Goal: Communication & Community: Answer question/provide support

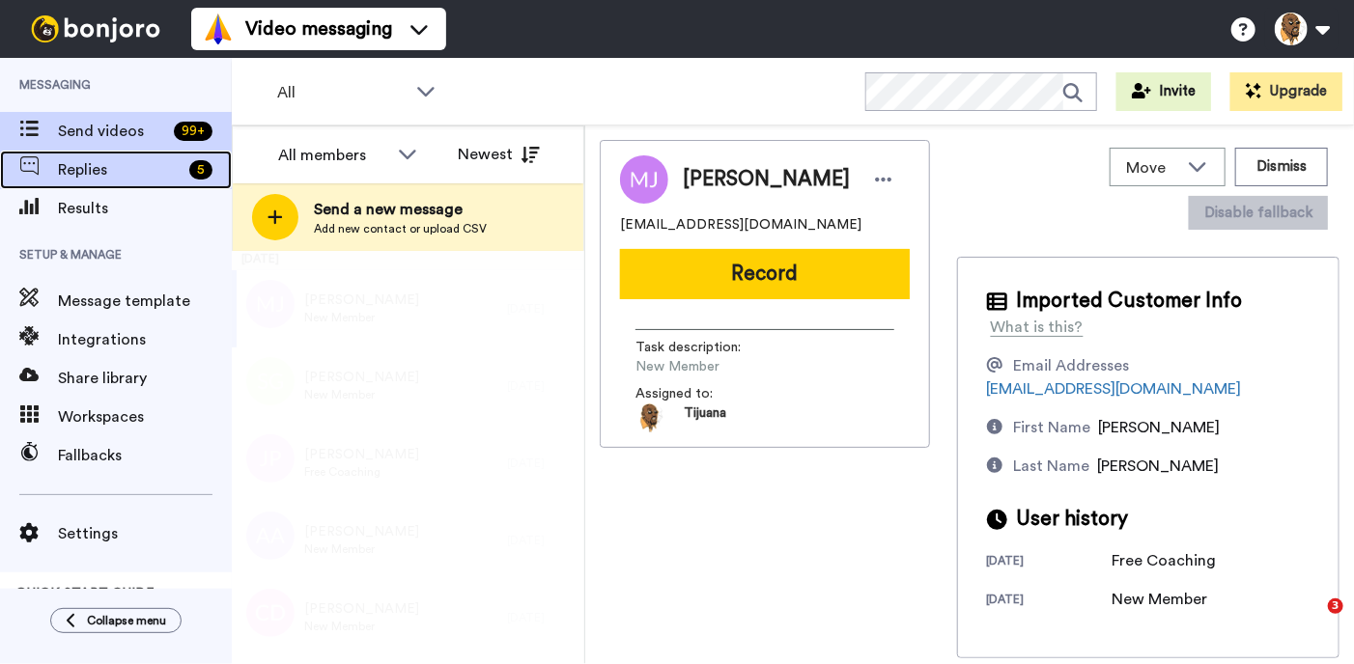
click at [113, 178] on span "Replies" at bounding box center [120, 169] width 124 height 23
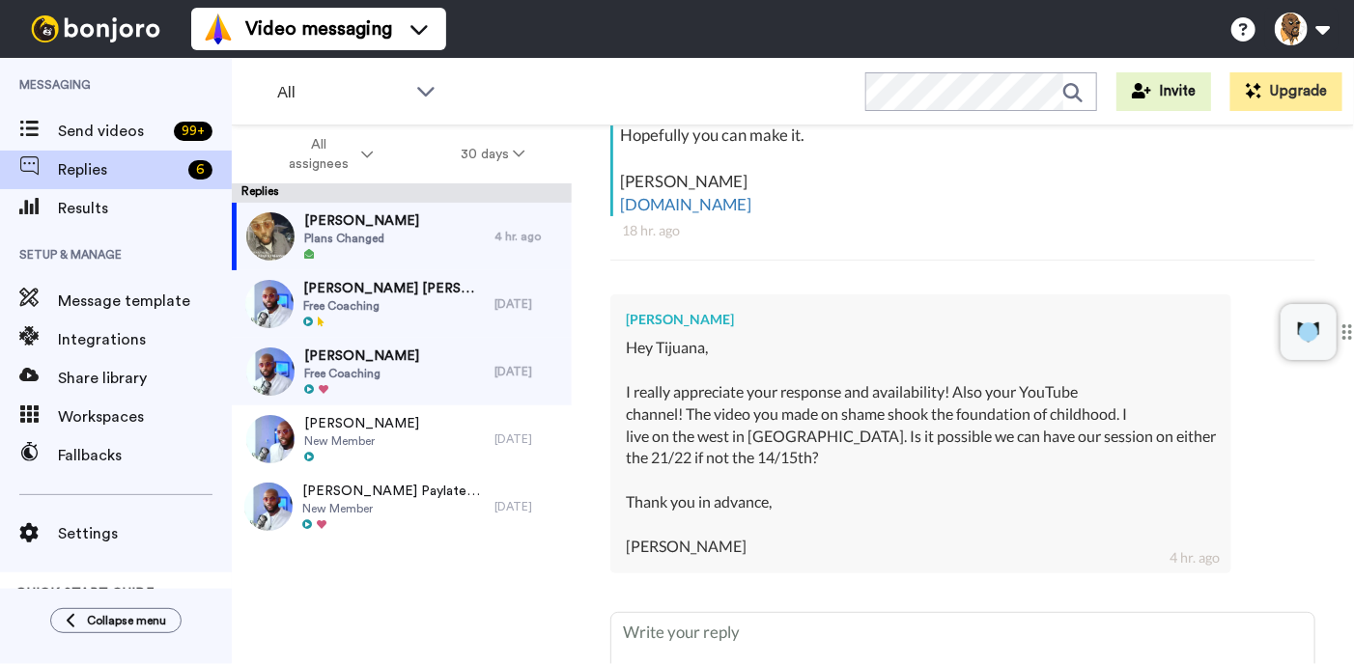
scroll to position [550, 0]
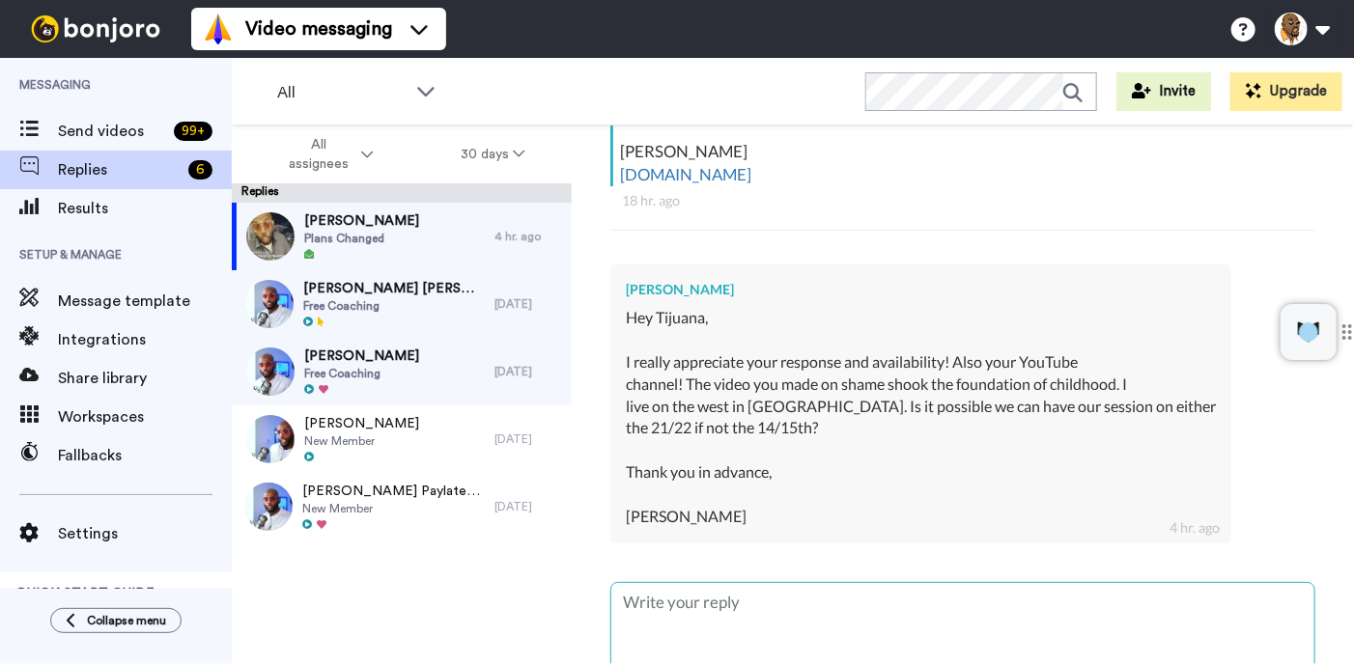
click at [781, 595] on textarea at bounding box center [962, 645] width 703 height 124
type textarea "Bro! I messed this message up so bad. My apologies for not just letting my team…"
type textarea "x"
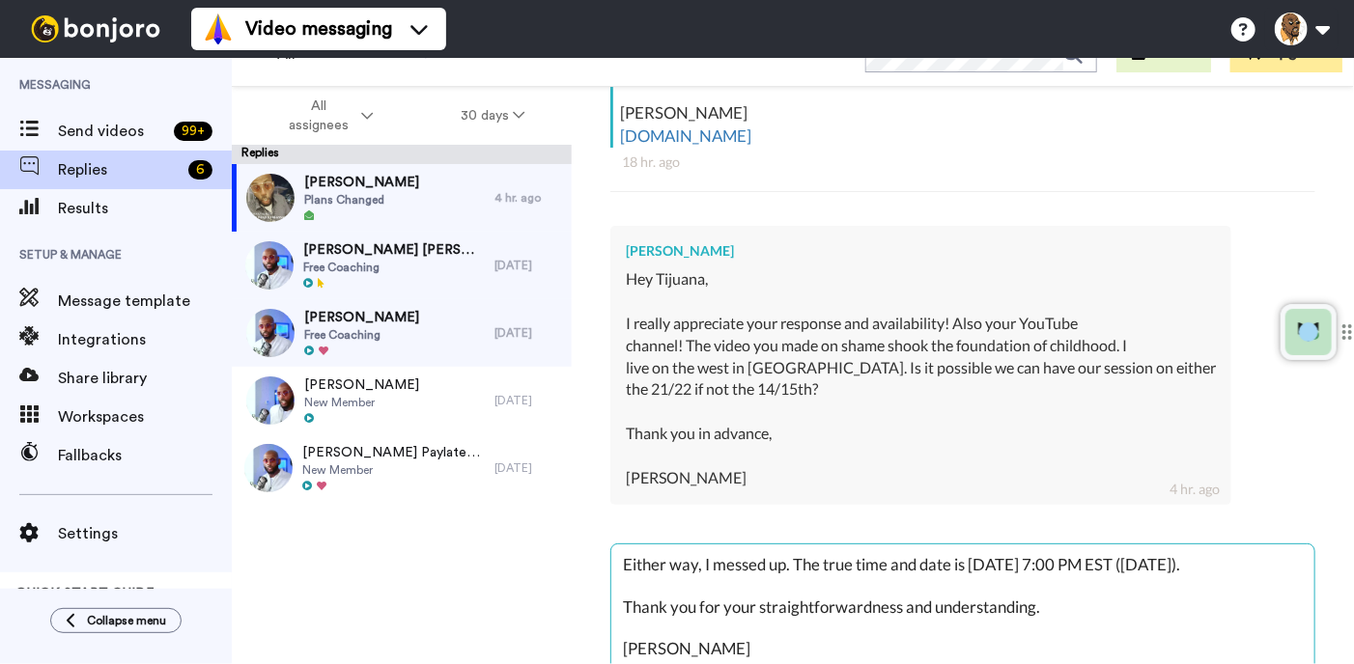
scroll to position [0, 0]
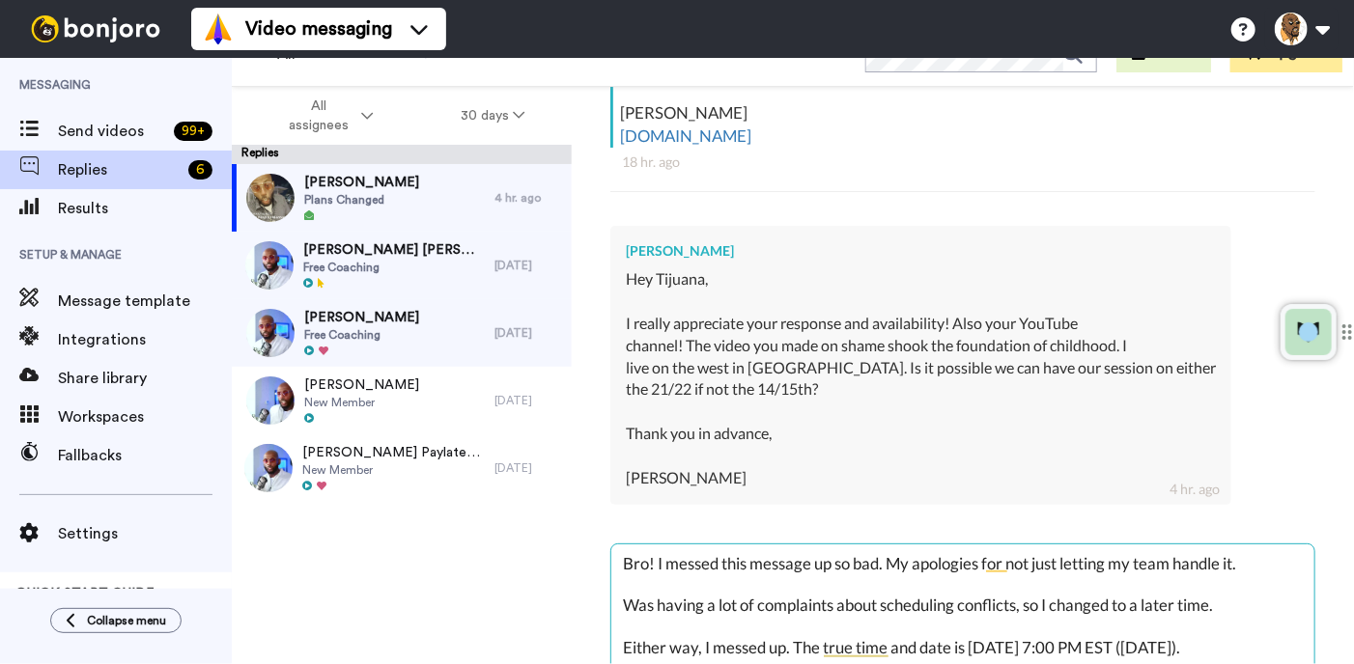
click at [655, 568] on textarea "Bro! I messed this message up so bad. My apologies for not just letting my team…" at bounding box center [962, 607] width 703 height 124
type textarea "Bro! I messed this message up so bad. My apologies for not just letting my team…"
type textarea "x"
type textarea "Bro! T I messed this message up so bad. My apologies for not just letting my te…"
type textarea "x"
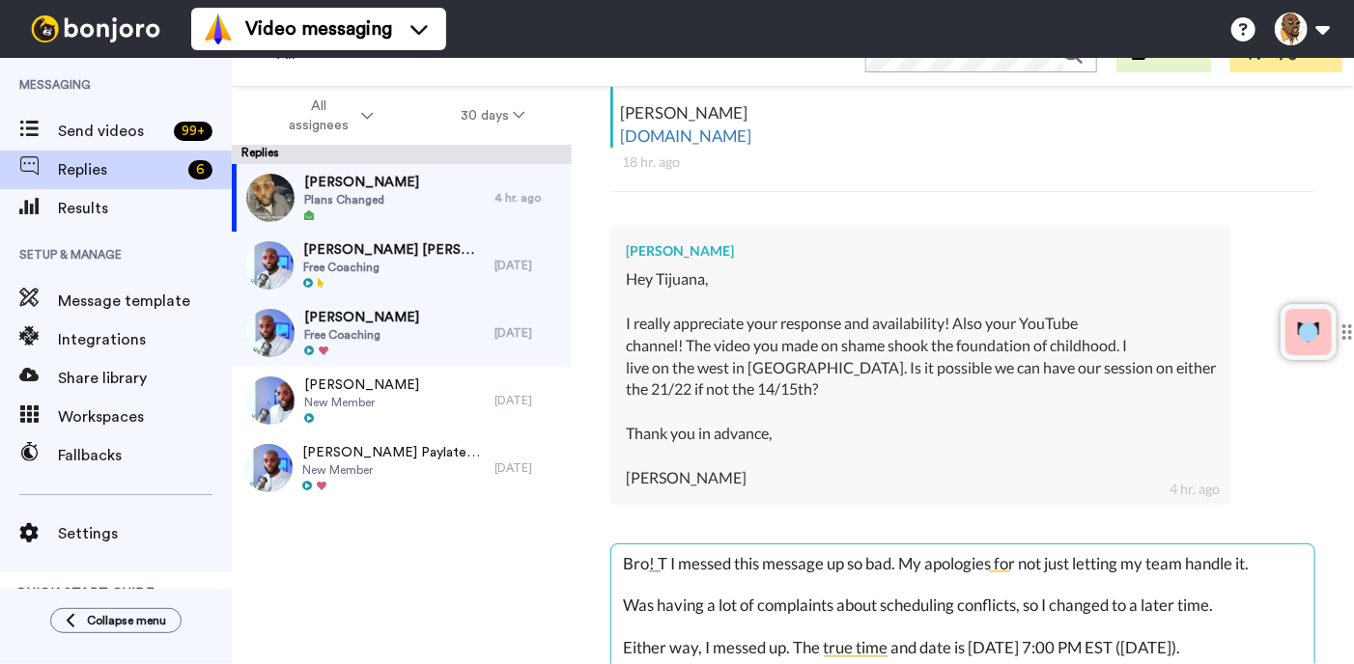
type textarea "Bro! Th I messed this message up so bad. My apologies for not just letting my t…"
type textarea "x"
type textarea "Bro! Tha I messed this message up so bad. My apologies for not just letting my …"
type textarea "x"
type textarea "Bro! Than I messed this message up so bad. My apologies for not just letting my…"
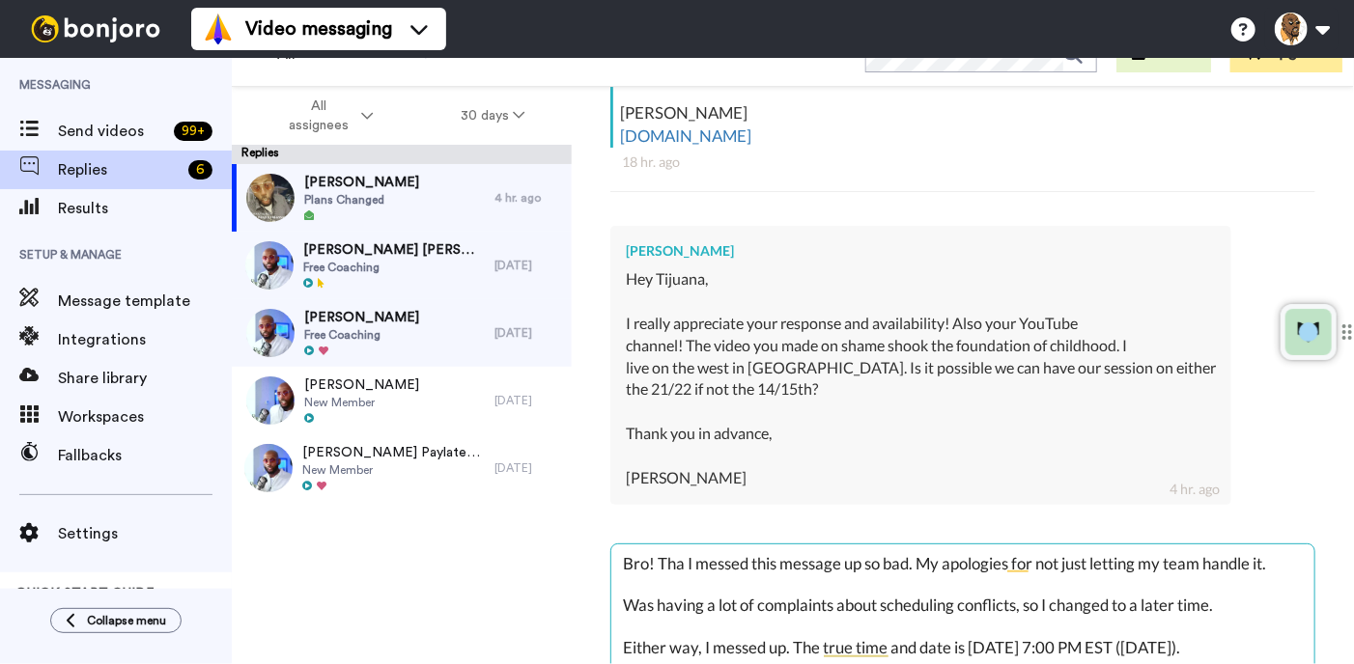
type textarea "x"
type textarea "Bro! Thank I messed this message up so bad. My apologies for not just letting m…"
type textarea "x"
type textarea "Bro! Thank I messed this message up so bad. My apologies for not just letting m…"
type textarea "x"
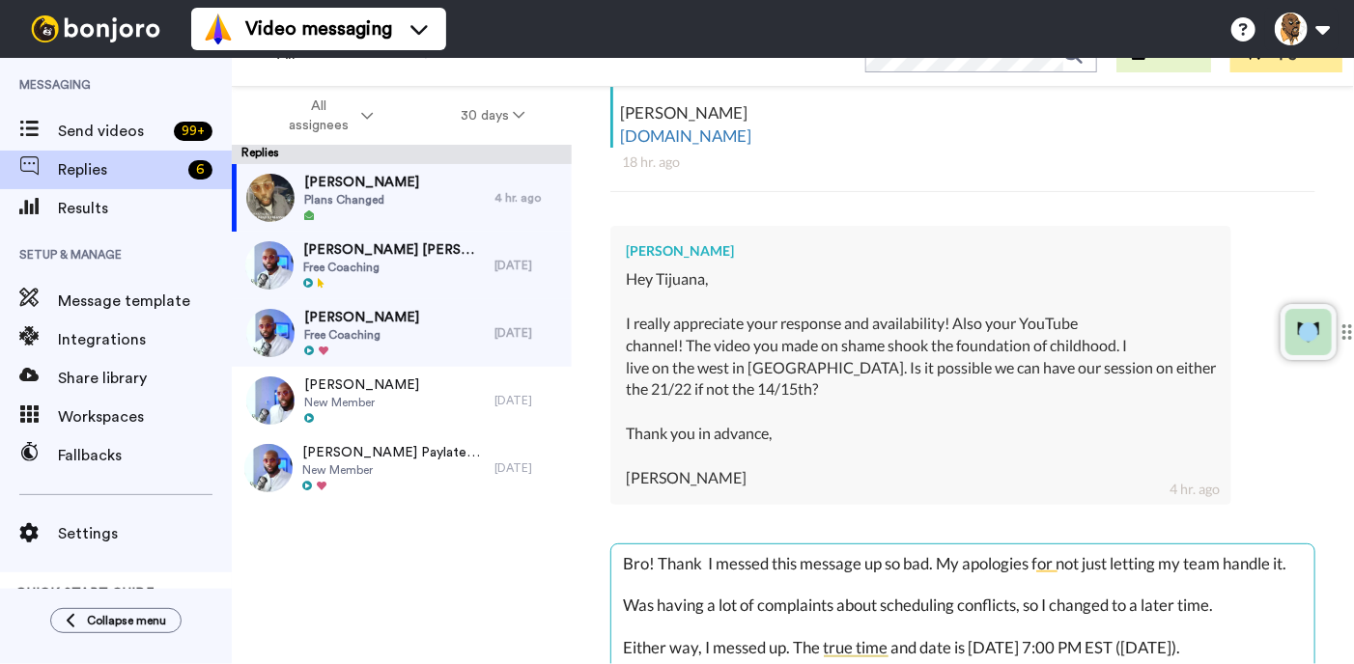
type textarea "Bro! Thank y I messed this message up so bad. My apologies for not just letting…"
type textarea "x"
type textarea "Bro! Thank yo I messed this message up so bad. My apologies for not just lettin…"
type textarea "x"
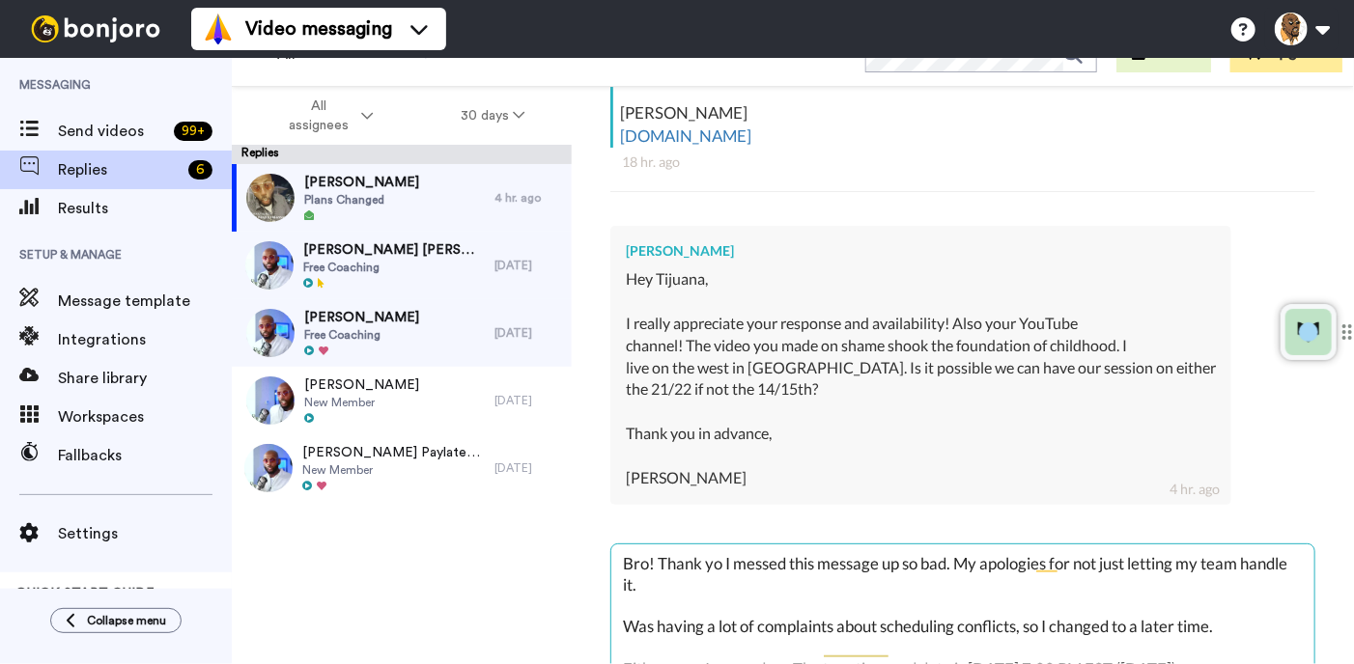
type textarea "Bro! Thank you I messed this message up so bad. My apologies for not just letti…"
type textarea "x"
type textarea "Bro! Thank you I messed this message up so bad. My apologies for not just letti…"
type textarea "x"
type textarea "Bro! Thank you f I messed this message up so bad. My apologies for not just let…"
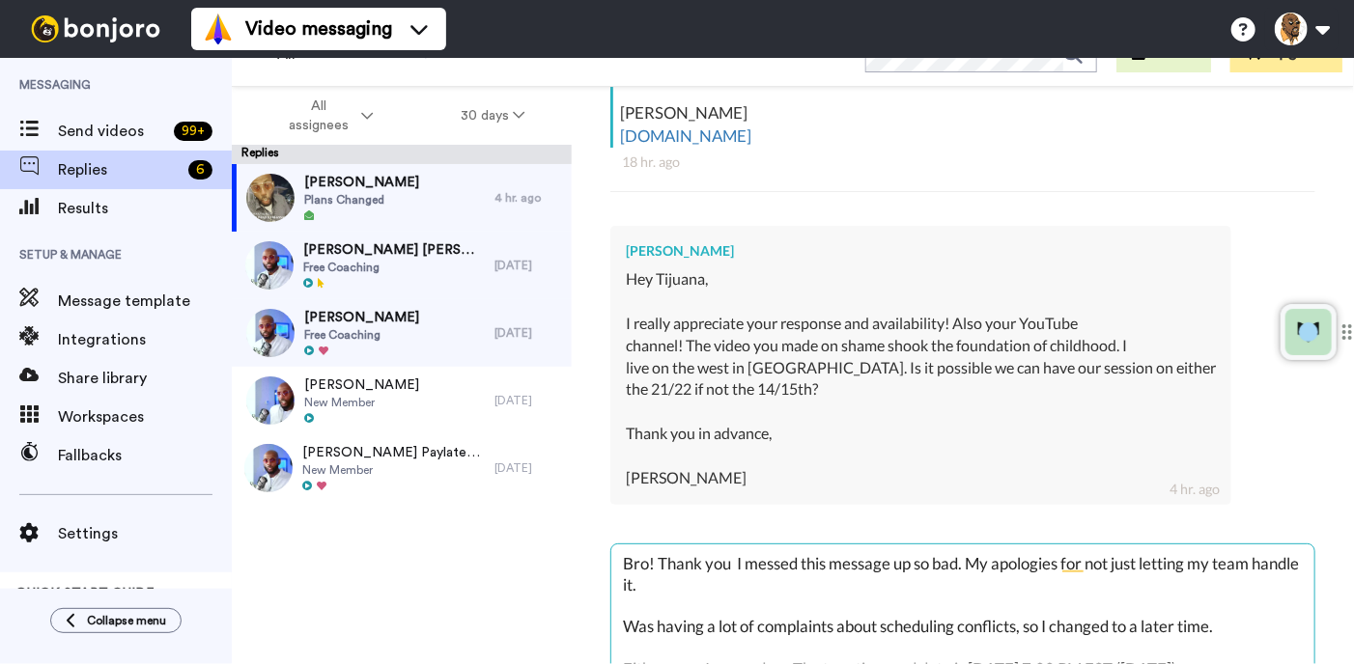
type textarea "x"
type textarea "Bro! Thank you fo I messed this message up so bad. My apologies for not just le…"
type textarea "x"
type textarea "Bro! Thank you for I messed this message up so bad. My apologies for not just l…"
type textarea "x"
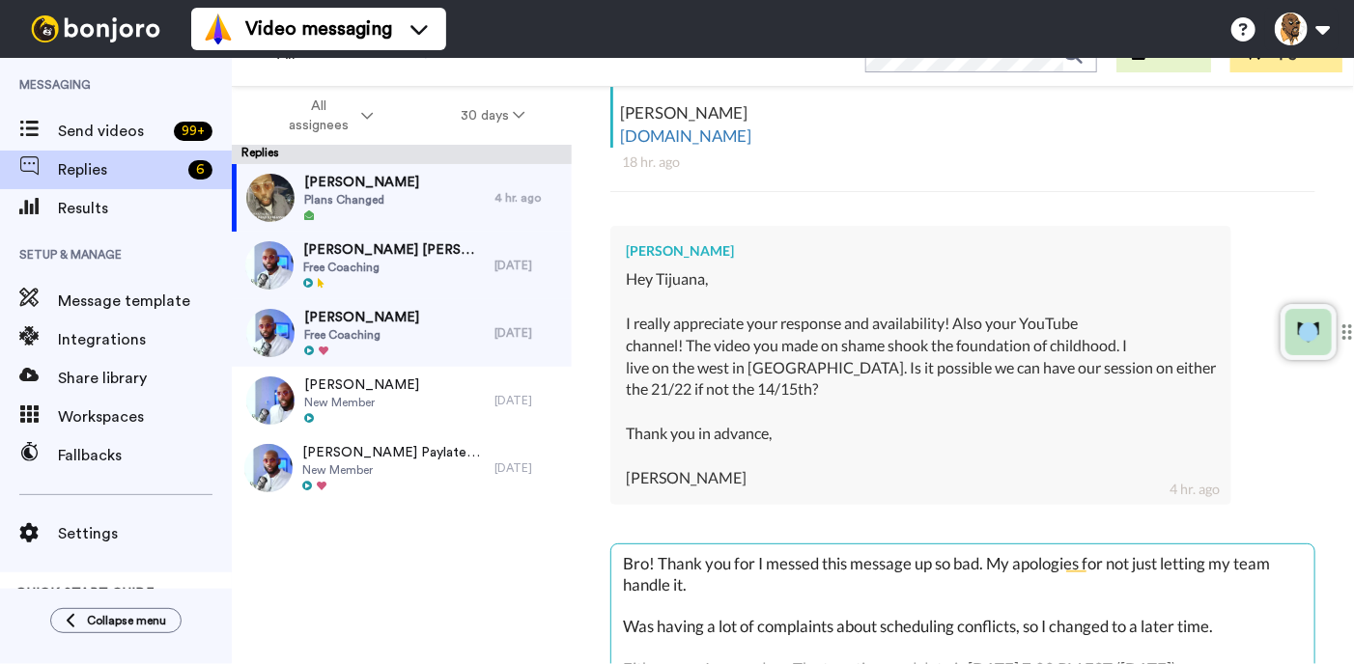
type textarea "Bro! Thank you for I messed this message up so bad. My apologies for not just l…"
type textarea "x"
type textarea "Bro! Thank you for t I messed this message up so bad. My apologies for not just…"
type textarea "x"
type textarea "Bro! Thank you for th I messed this message up so bad. My apologies for not jus…"
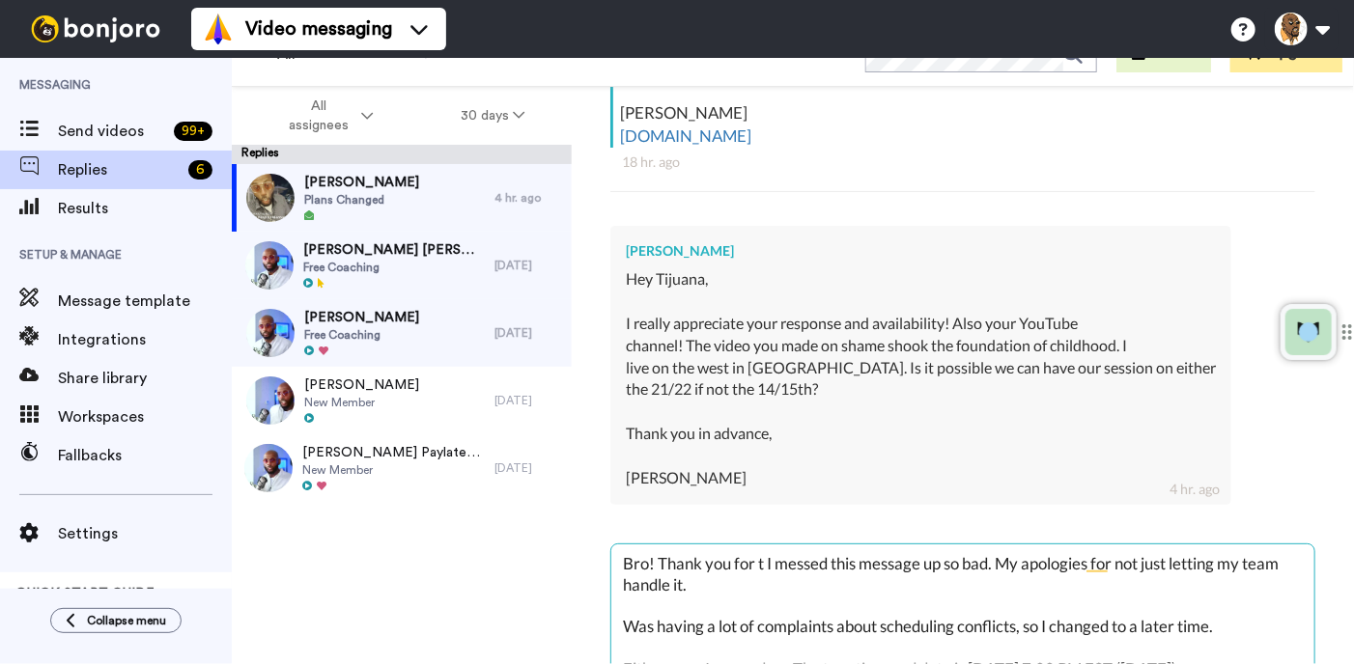
type textarea "x"
type textarea "Bro! Thank you for the I messed this message up so bad. My apologies for not ju…"
type textarea "x"
type textarea "Bro! Thank you for the I messed this message up so bad. My apologies for not ju…"
type textarea "x"
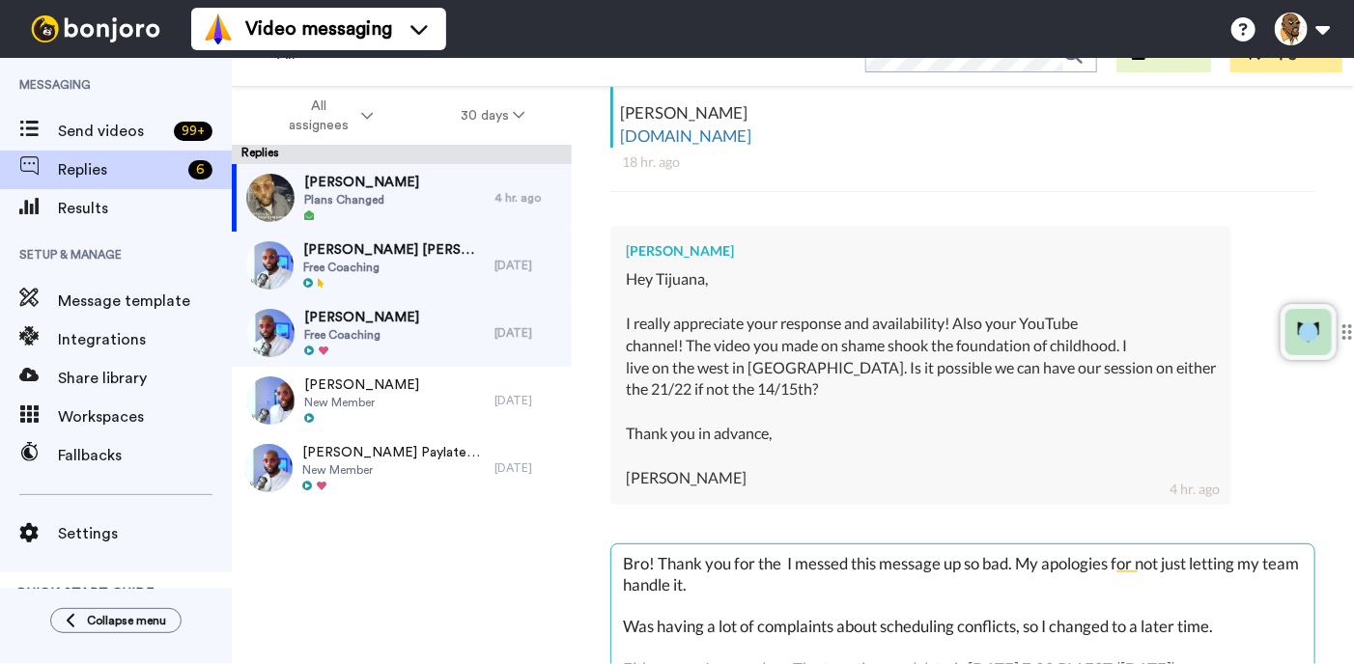
type textarea "Bro! Thank you for the I messed this message up so bad. My apologies for not ju…"
type textarea "x"
type textarea "Bro! Thank you for th I messed this message up so bad. My apologies for not jus…"
type textarea "x"
type textarea "Bro! Thank you for t I messed this message up so bad. My apologies for not just…"
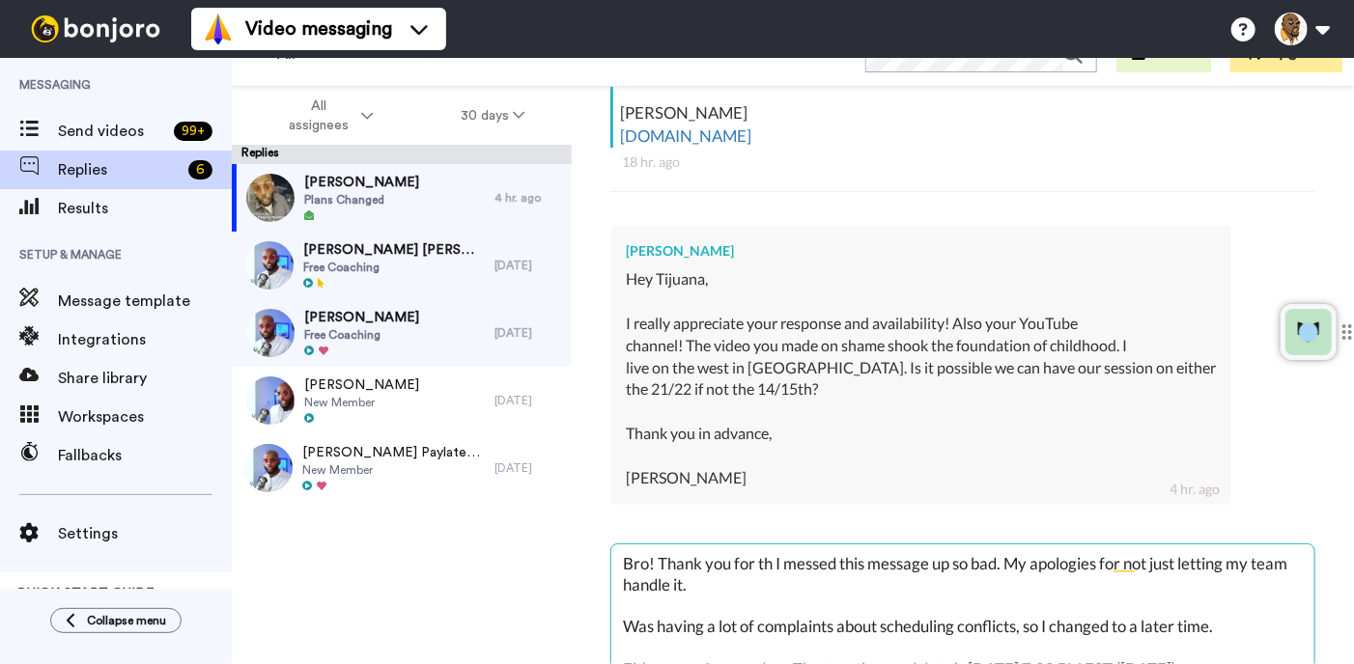
type textarea "x"
type textarea "Bro! Thank you for I messed this message up so bad. My apologies for not just l…"
type textarea "x"
type textarea "Bro! Thank you for I messed this message up so bad. My apologies for not just l…"
type textarea "x"
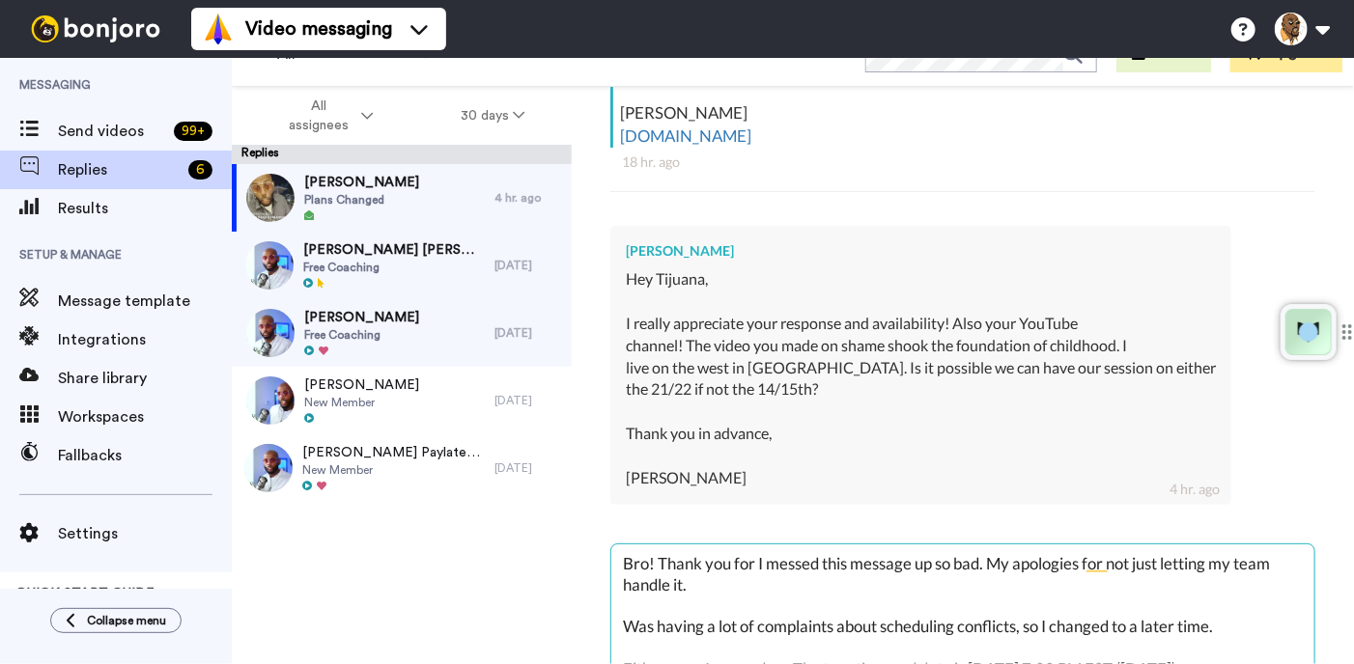
type textarea "Bro! Thank you for I messed this message up so bad. My apologies for not just l…"
type textarea "x"
type textarea "Bro! Thank you for a I messed this message up so bad. My apologies for not just…"
type textarea "x"
type textarea "Bro! Thank you for ac I messed this message up so bad. My apologies for not jus…"
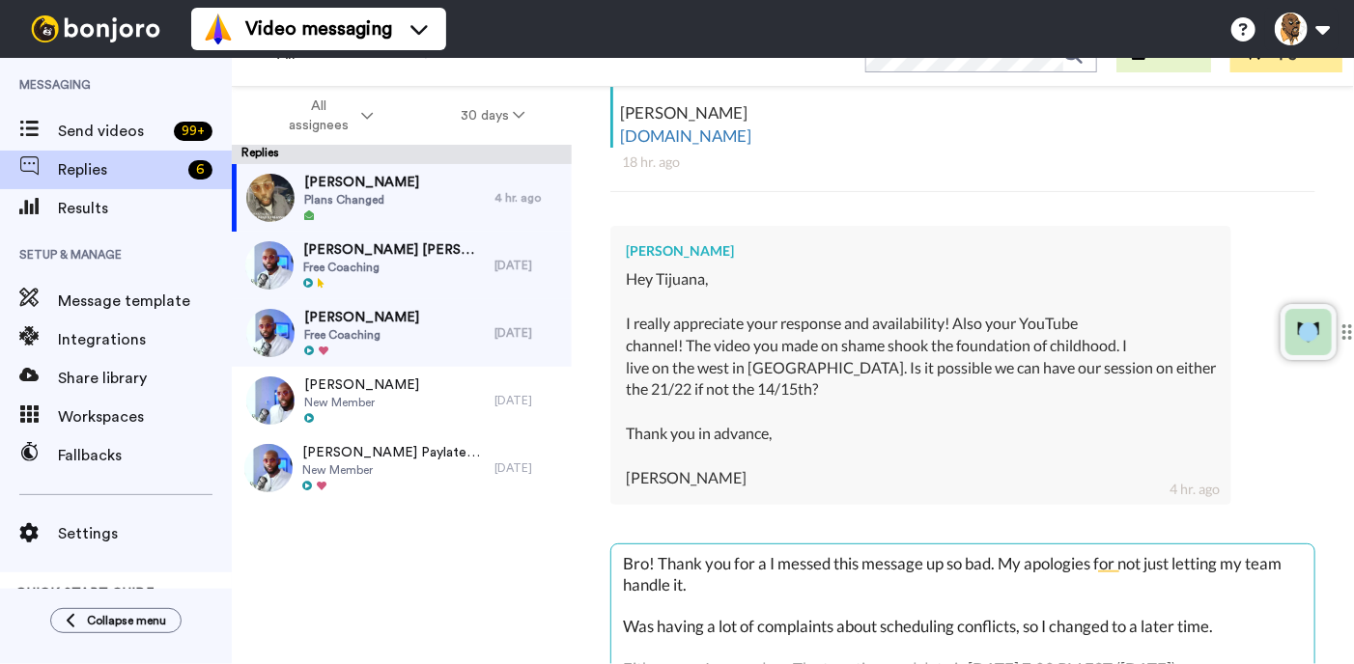
type textarea "x"
type textarea "Bro! Thank you for ack I messed this message up so bad. My apologies for not ju…"
type textarea "x"
type textarea "Bro! Thank you for ackn I messed this message up so bad. My apologies for not j…"
type textarea "x"
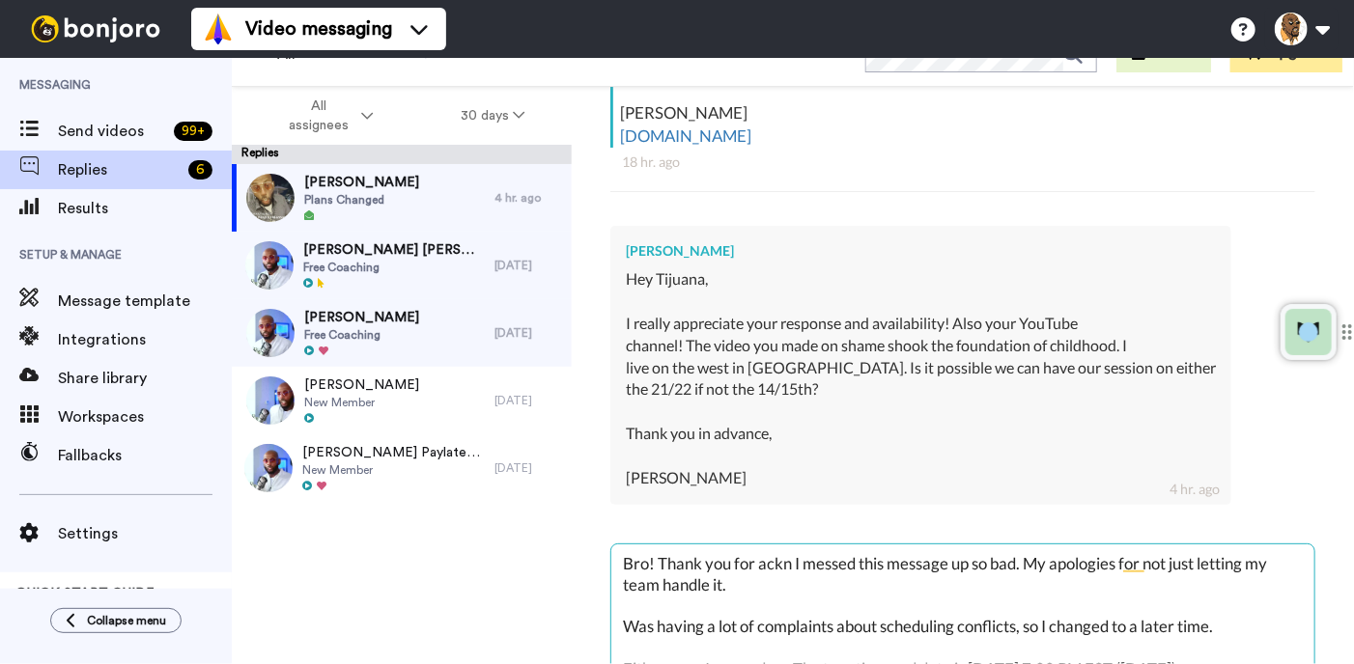
type textarea "Bro! Thank you for ackno I messed this message up so bad. My apologies for not …"
type textarea "x"
type textarea "Bro! Thank you for acknol I messed this message up so bad. My apologies for not…"
type textarea "x"
type textarea "Bro! Thank you for acknolw I messed this message up so bad. My apologies for no…"
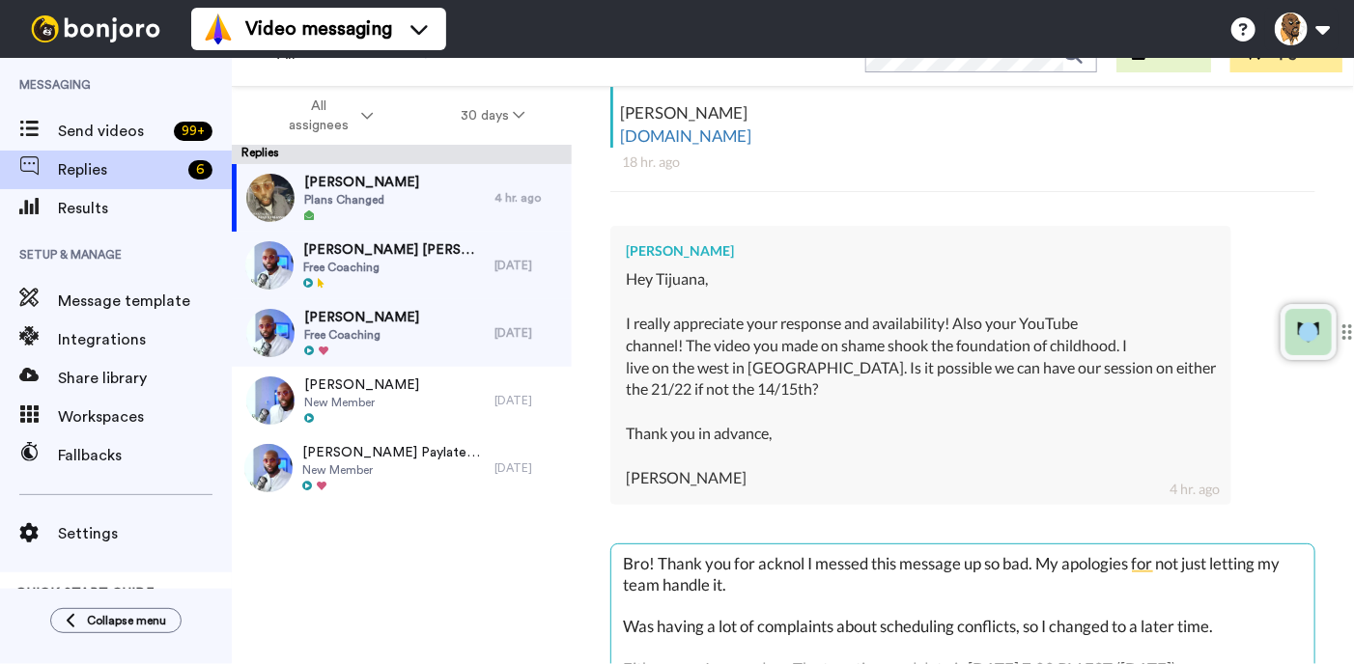
type textarea "x"
type textarea "Bro! Thank you for acknol I messed this message up so bad. My apologies for not…"
type textarea "x"
type textarea "Bro! Thank you for ackno I messed this message up so bad. My apologies for not …"
type textarea "x"
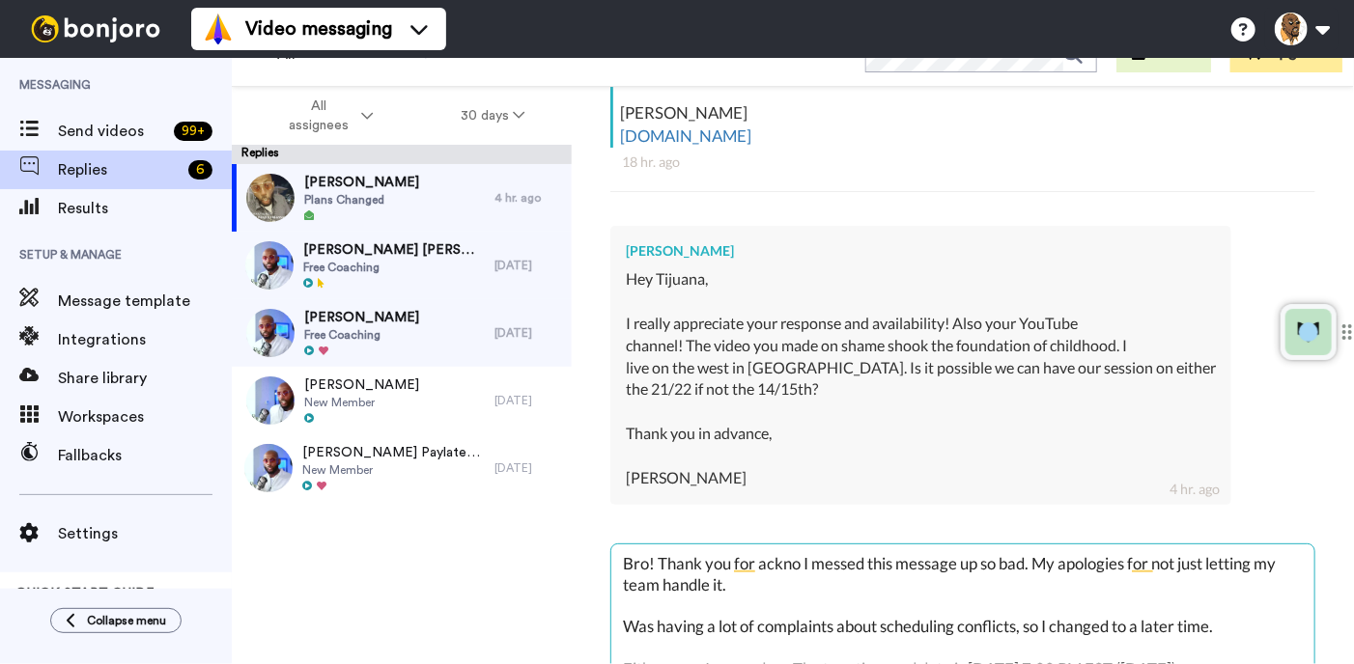
type textarea "Bro! Thank you for acknow I messed this message up so bad. My apologies for not…"
type textarea "x"
type textarea "Bro! Thank you for acknowl I messed this message up so bad. My apologies for no…"
type textarea "x"
type textarea "Bro! Thank you for acknowle I messed this message up so bad. My apologies for n…"
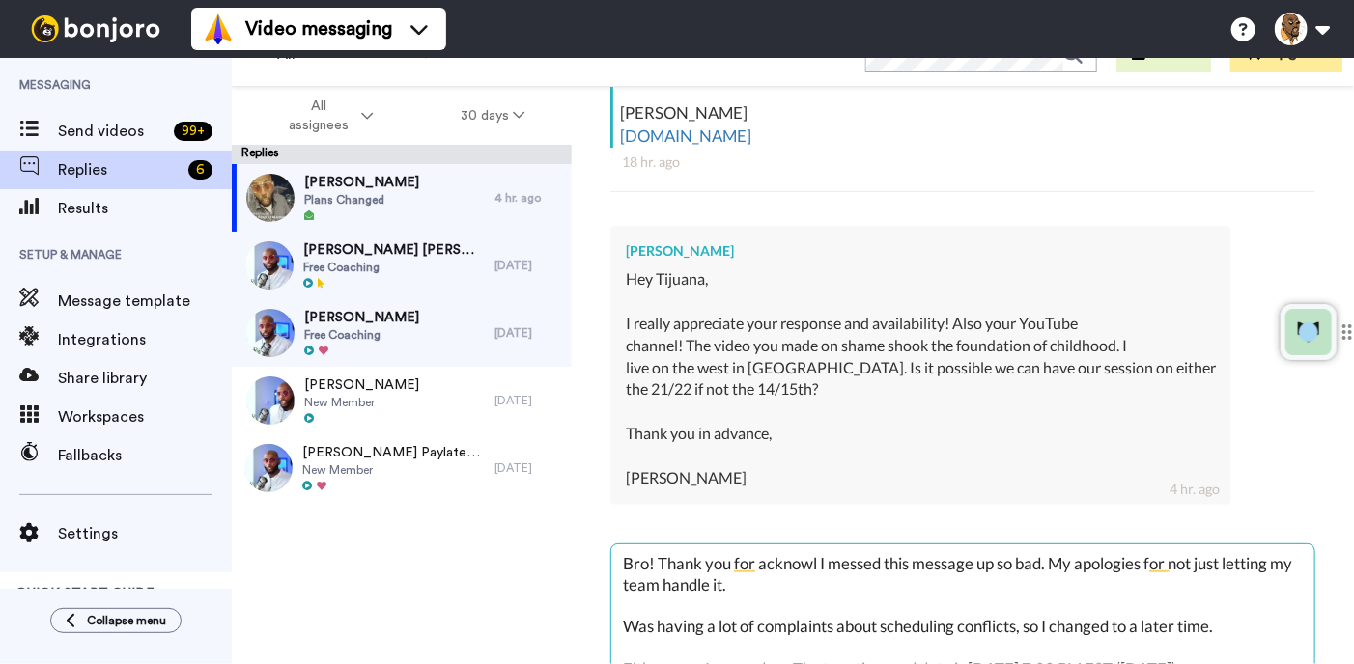
type textarea "x"
type textarea "Bro! Thank you for acknowleg I messed this message up so bad. My apologies for …"
type textarea "x"
type textarea "Bro! Thank you for acknowlegi I messed this message up so bad. My apologies for…"
type textarea "x"
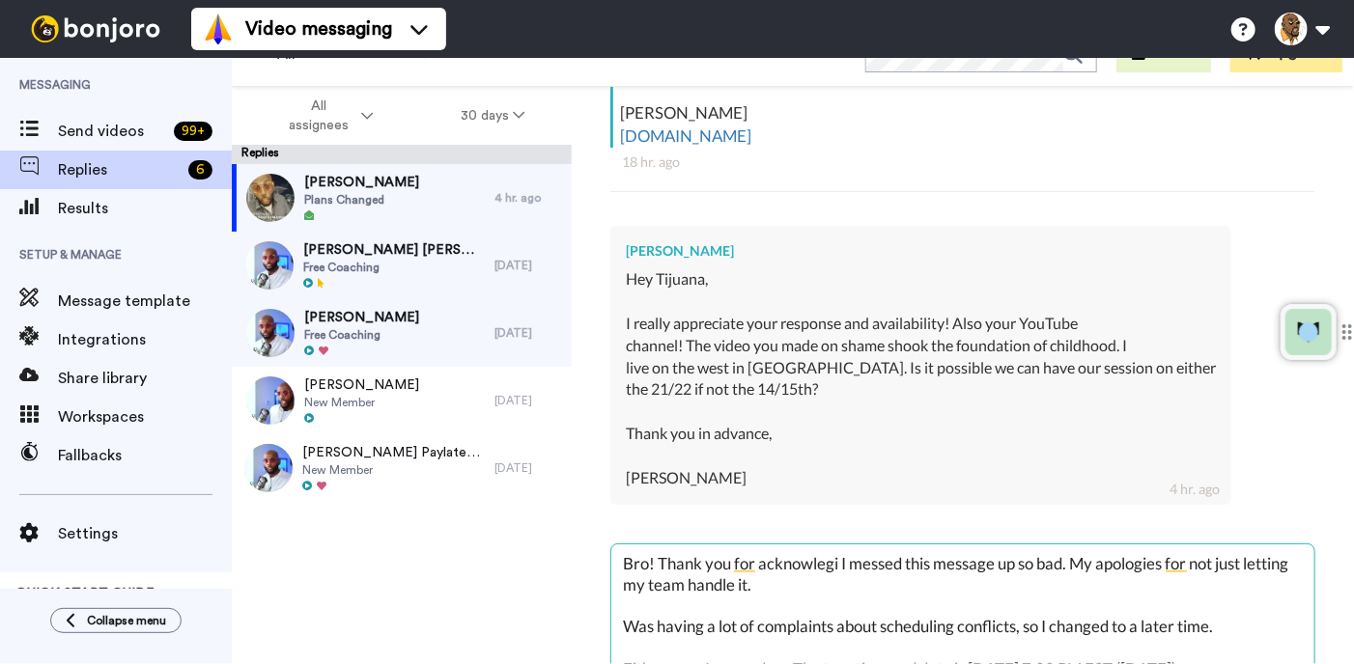
type textarea "Bro! Thank you for acknowlegin I messed this message up so bad. My apologies fo…"
type textarea "x"
type textarea "Bro! Thank you for acknowleging I messed this message up so bad. My apologies f…"
type textarea "x"
type textarea "Bro! Thank you for acknowleging I messed this message up so bad. My apologies f…"
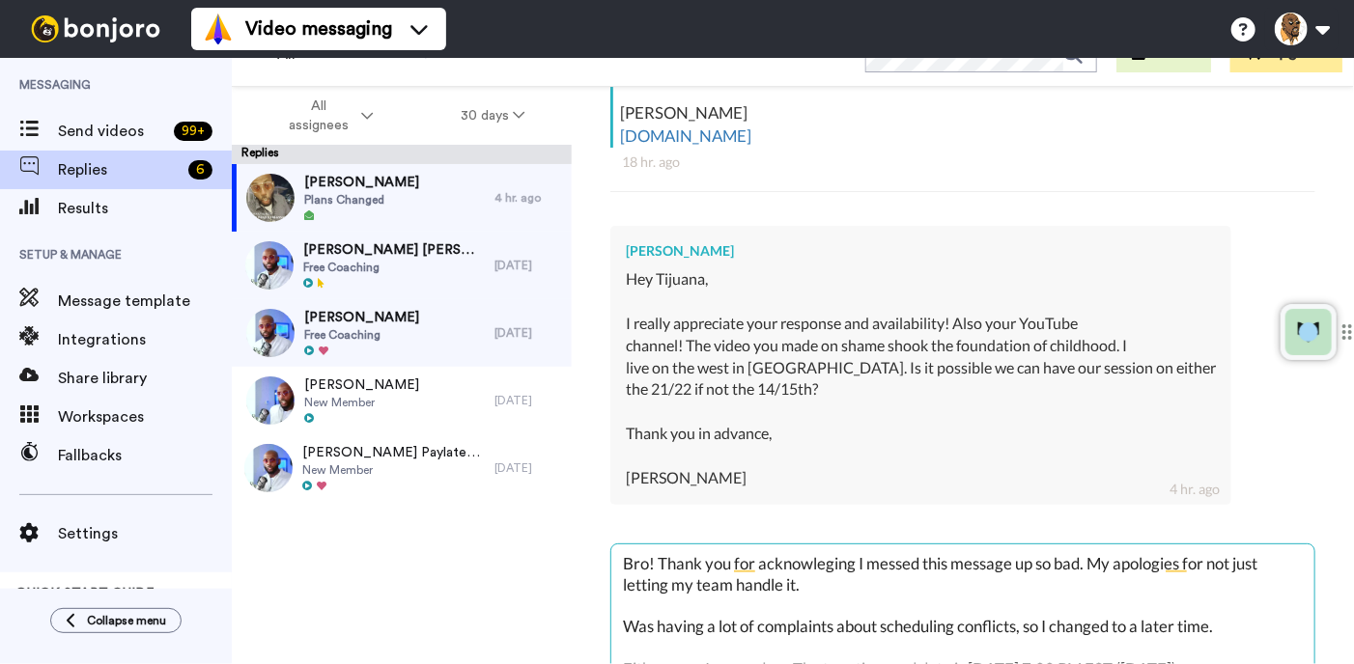
type textarea "x"
type textarea "Bro! Thank you for acknowleging. m I messed this message up so bad. My apologie…"
type textarea "x"
type textarea "Bro! Thank you for acknowleging. my I messed this message up so bad. My apologi…"
type textarea "x"
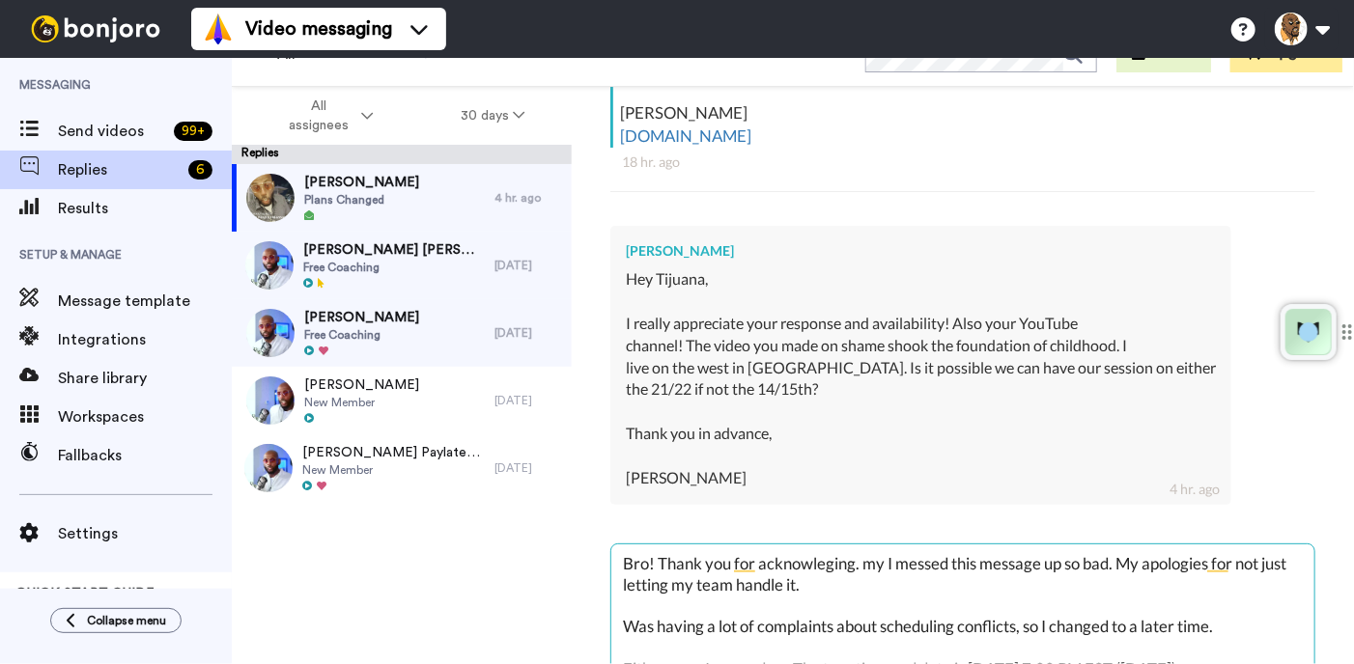
type textarea "Bro! Thank you for acknowleging. my I messed this message up so bad. My apologi…"
type textarea "x"
type textarea "Bro! Thank you for acknowleging. my w I messed this message up so bad. My apolo…"
type textarea "x"
type textarea "Bro! Thank you for acknowleging. my wo I messed this message up so bad. My apol…"
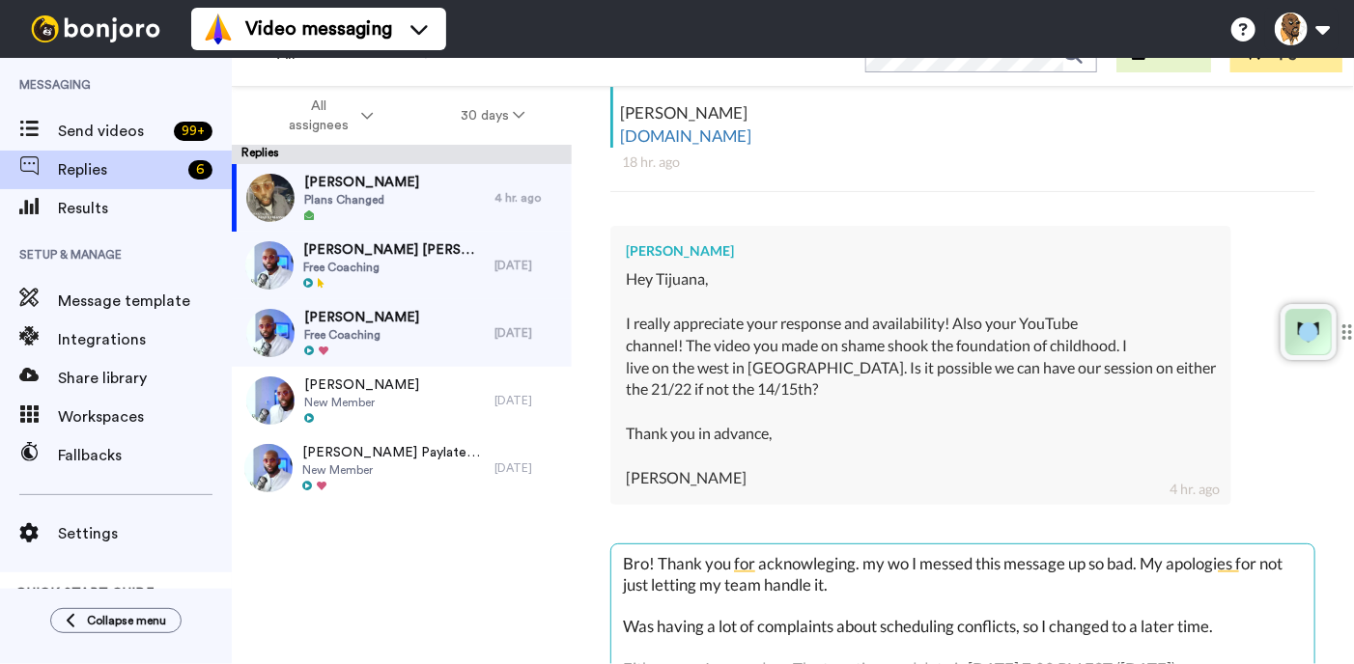
type textarea "x"
type textarea "Bro! Thank you for acknowleging. my wor I messed this message up so bad. My apo…"
type textarea "x"
type textarea "Bro! Thank you for acknowleging. my work I messed this message up so bad. My ap…"
type textarea "x"
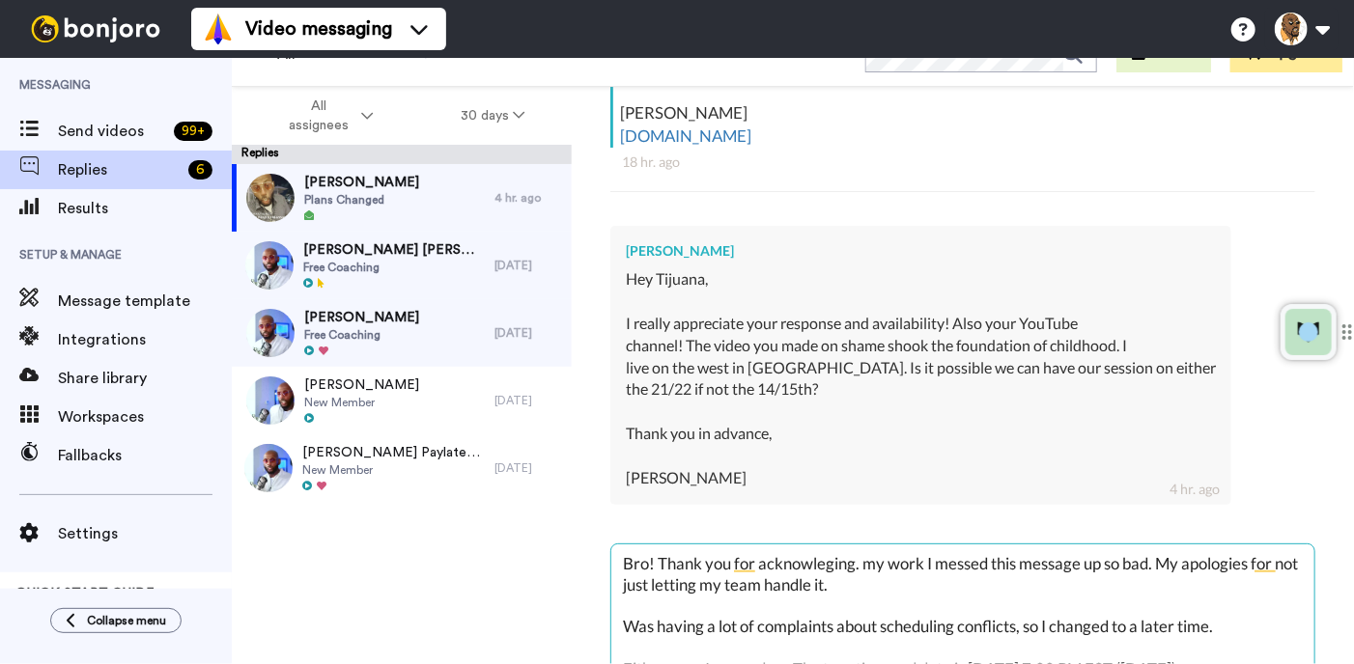
type textarea "Bro! Thank you for acknowleging. my wor I messed this message up so bad. My apo…"
type textarea "x"
type textarea "Bro! Thank you for acknowleging. my wo I messed this message up so bad. My apol…"
type textarea "x"
type textarea "Bro! Thank you for acknowleging. my w I messed this message up so bad. My apolo…"
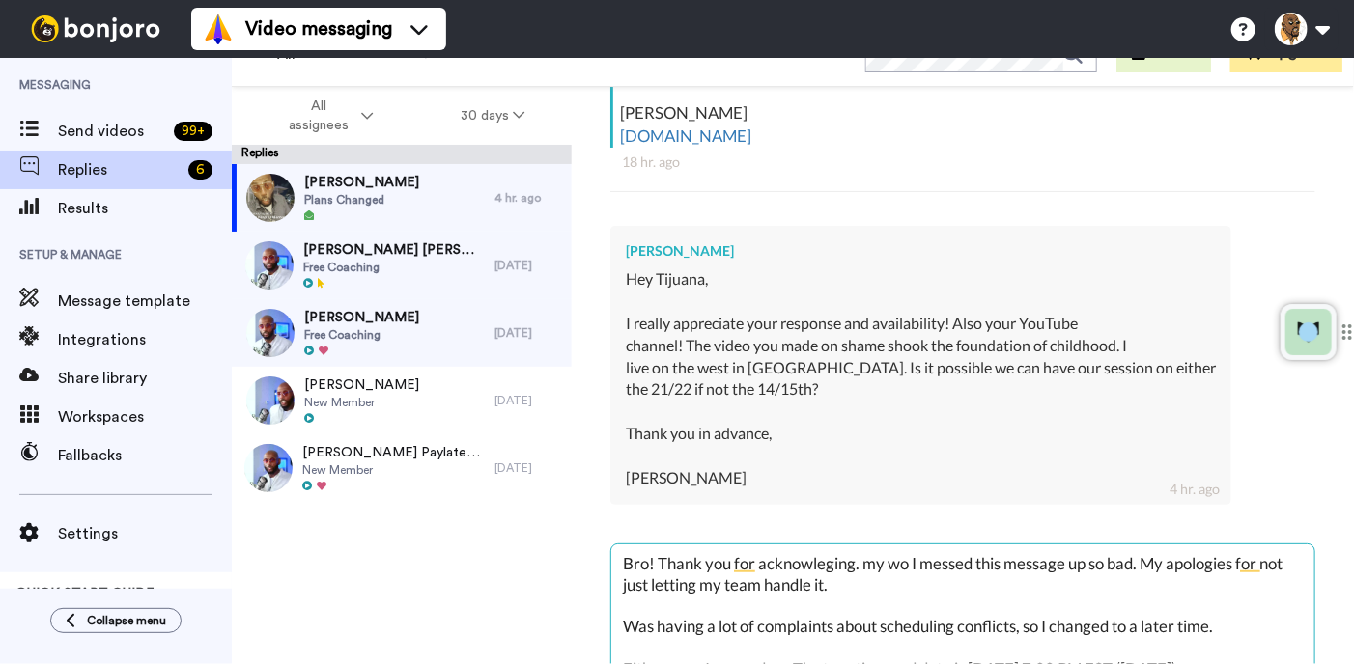
type textarea "x"
type textarea "Bro! Thank you for acknowleging. my I messed this message up so bad. My apologi…"
type textarea "x"
type textarea "Bro! Thank you for acknowleging. my I messed this message up so bad. My apologi…"
type textarea "x"
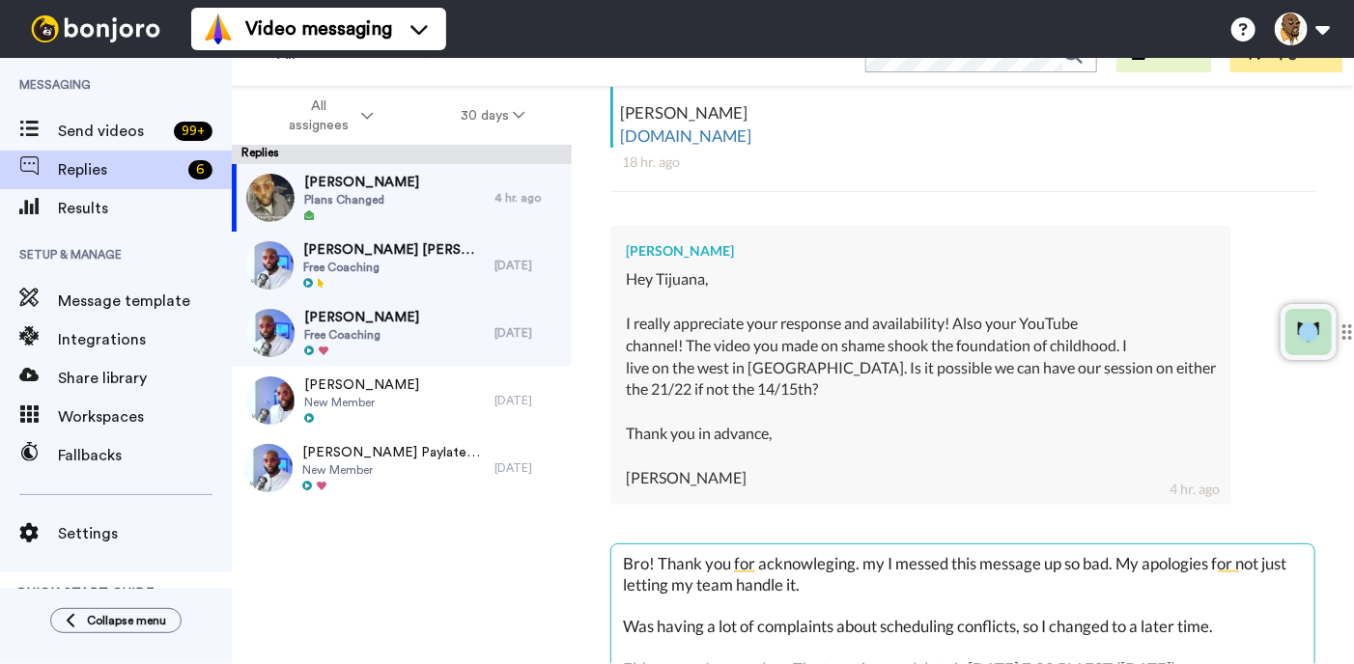
type textarea "Bro! Thank you for acknowleging. m I messed this message up so bad. My apologie…"
type textarea "x"
type textarea "Bro! Thank you for acknowleging. I messed this message up so bad. My apologies …"
type textarea "x"
type textarea "Bro! Thank you for acknowleging. I messed this message up so bad. My apologies …"
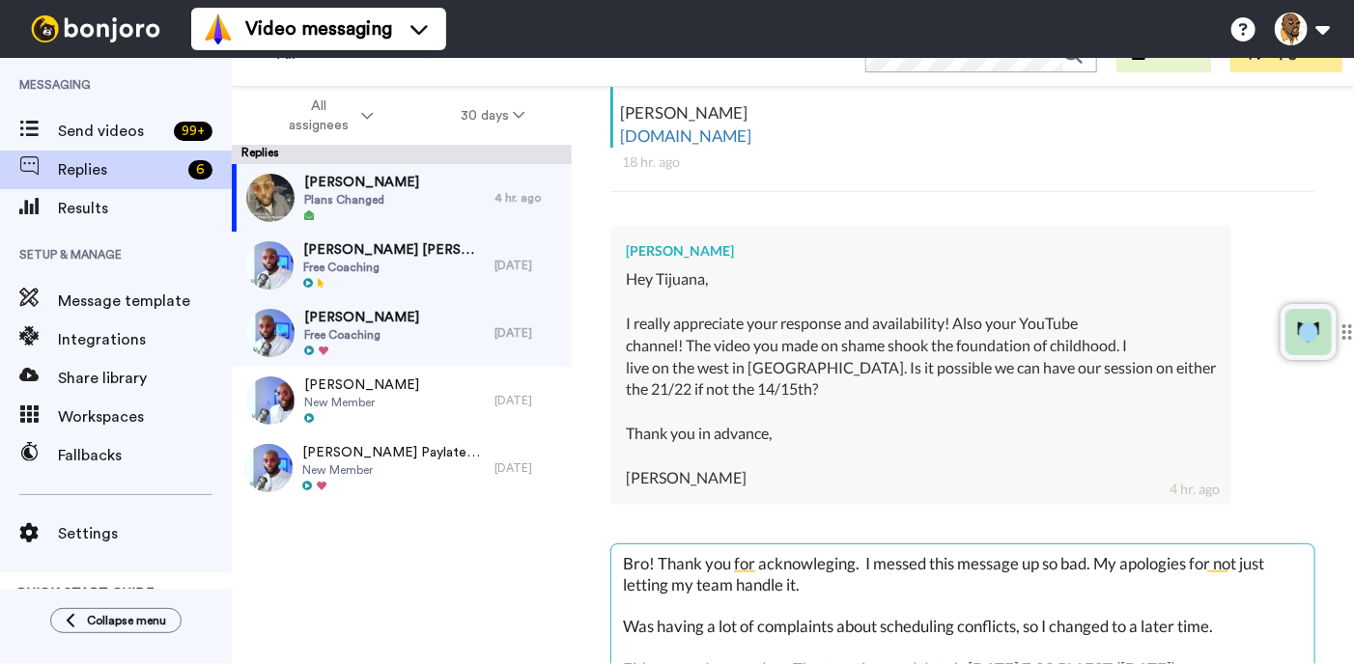
type textarea "x"
type textarea "Bro! Thank you for acknowleging I messed this message up so bad. My apologies f…"
type textarea "x"
type textarea "Bro! Thank you for acknowleging I messed this message up so bad. My apologies f…"
type textarea "x"
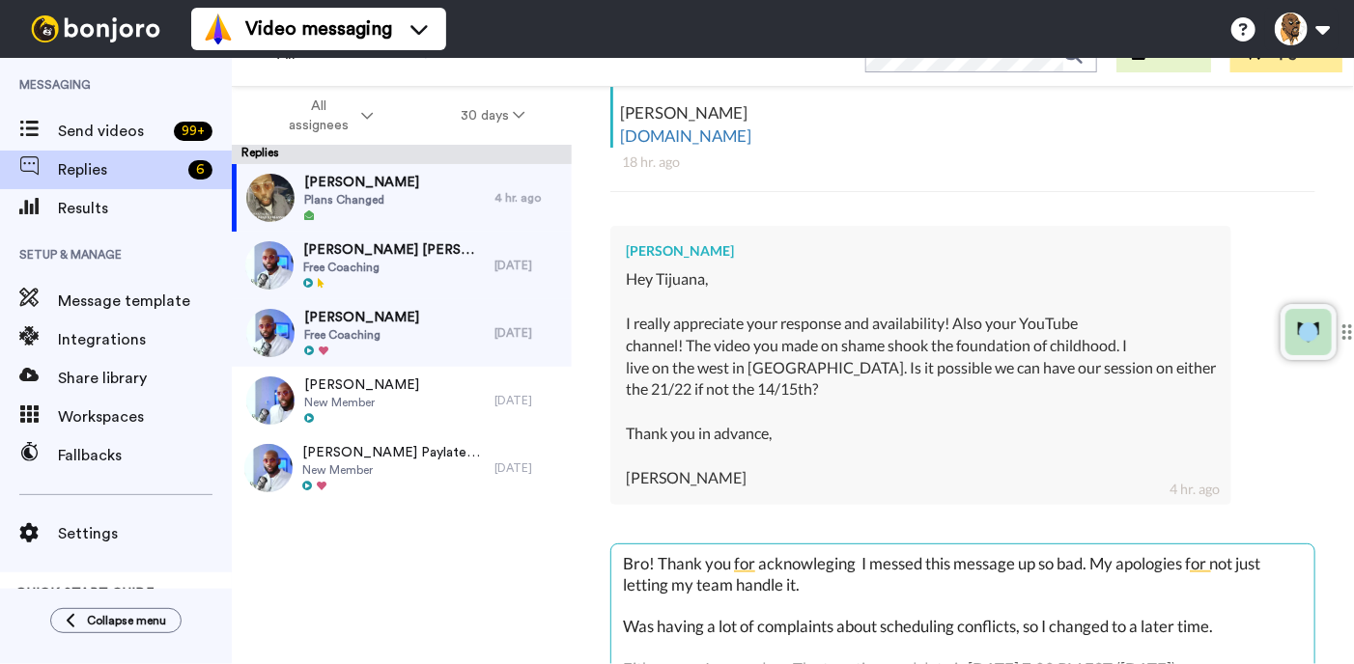
type textarea "Bro! Thank you for acknowleging m I messed this message up so bad. My apologies…"
type textarea "x"
type textarea "Bro! Thank you for acknowleging my I messed this message up so bad. My apologie…"
type textarea "x"
type textarea "Bro! Thank you for acknowleging my I messed this message up so bad. My apologie…"
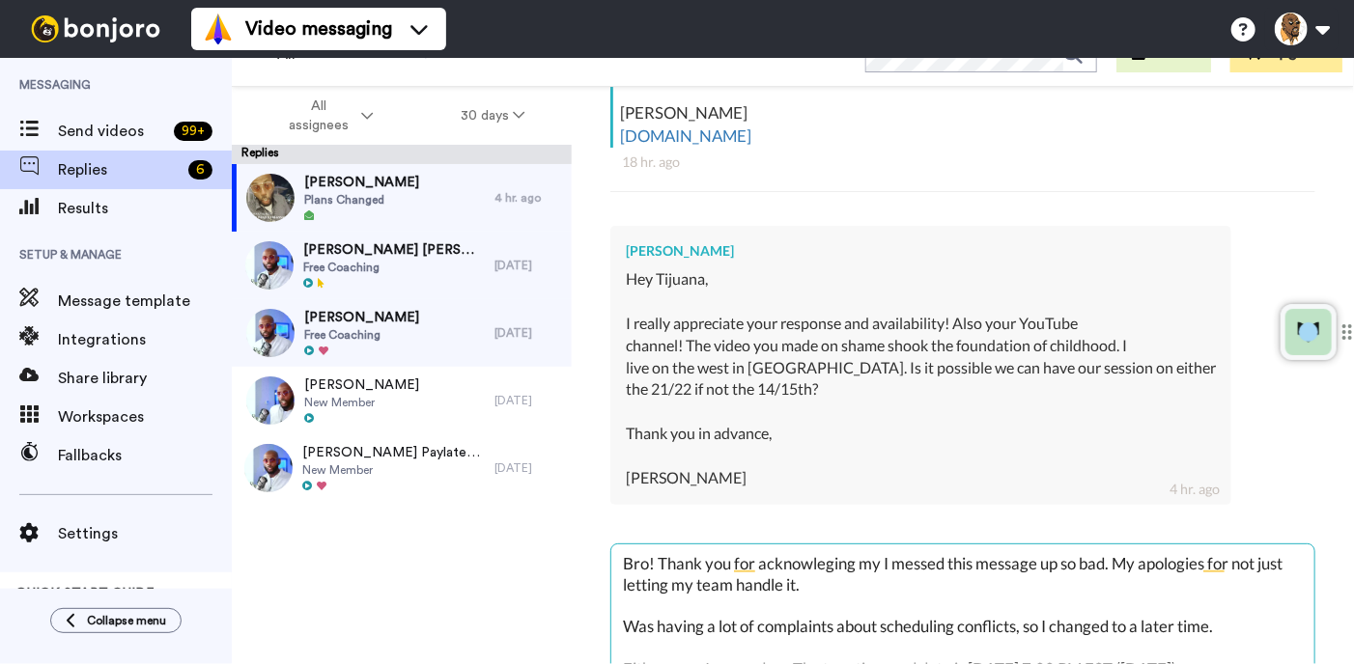
type textarea "x"
type textarea "Bro! Thank you for acknowleging my w I messed this message up so bad. My apolog…"
type textarea "x"
type textarea "Bro! Thank you for acknowleging my wo I messed this message up so bad. My apolo…"
type textarea "x"
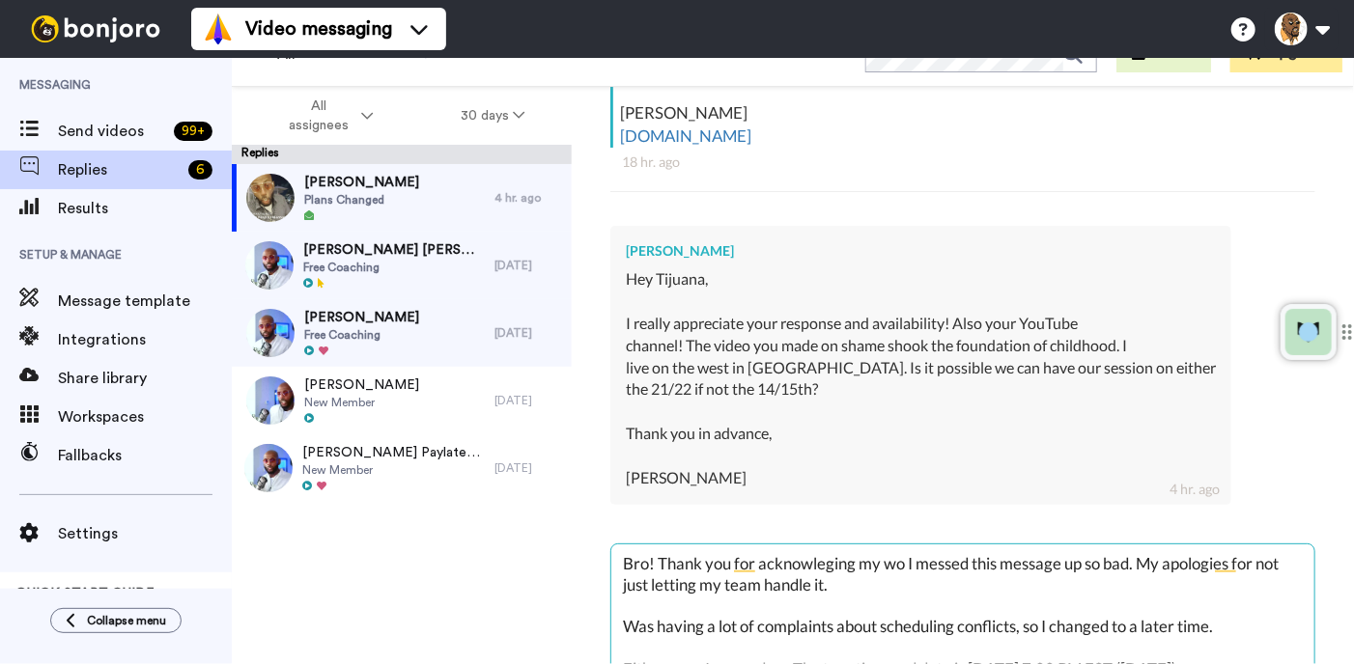
type textarea "Bro! Thank you for acknowleging my wor I messed this message up so bad. My apol…"
type textarea "x"
type textarea "Bro! Thank you for acknowleging my work I messed this message up so bad. My apo…"
type textarea "x"
type textarea "Bro! Thank you for acknowleging my work! I messed this message up so bad. My ap…"
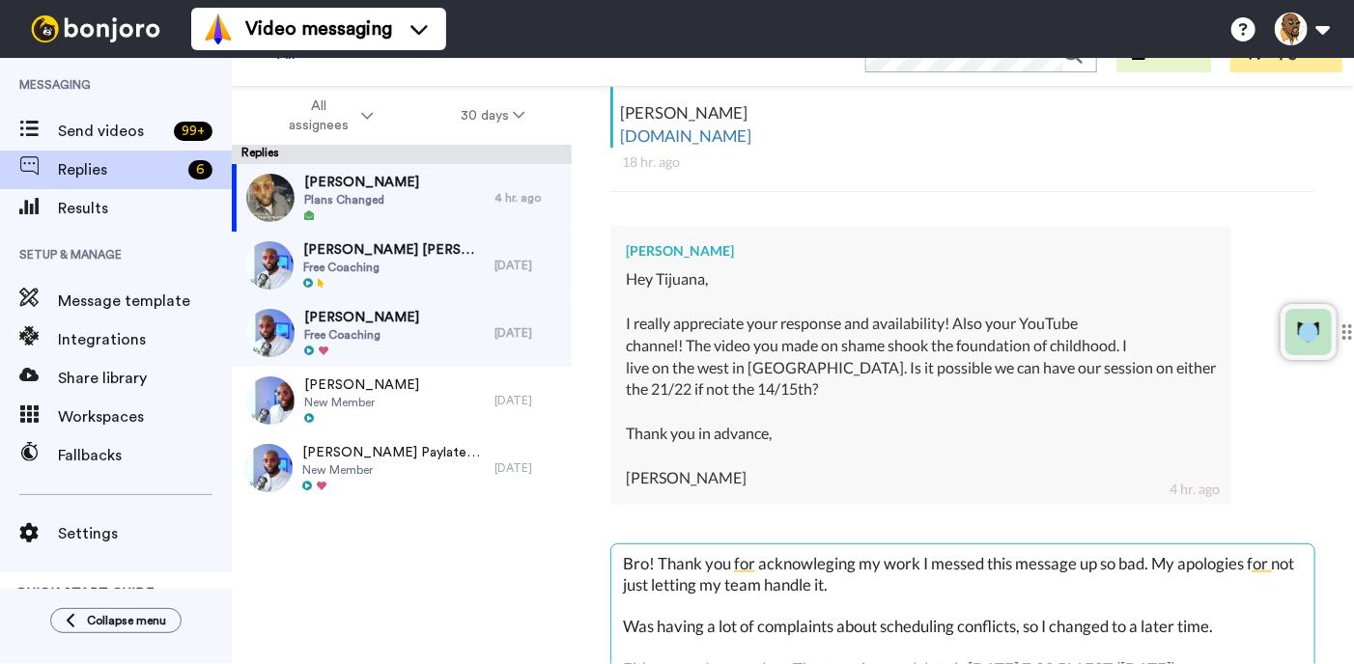
type textarea "x"
type textarea "Bro! Thank you for acknowleging my work! I messed this message up so bad. My ap…"
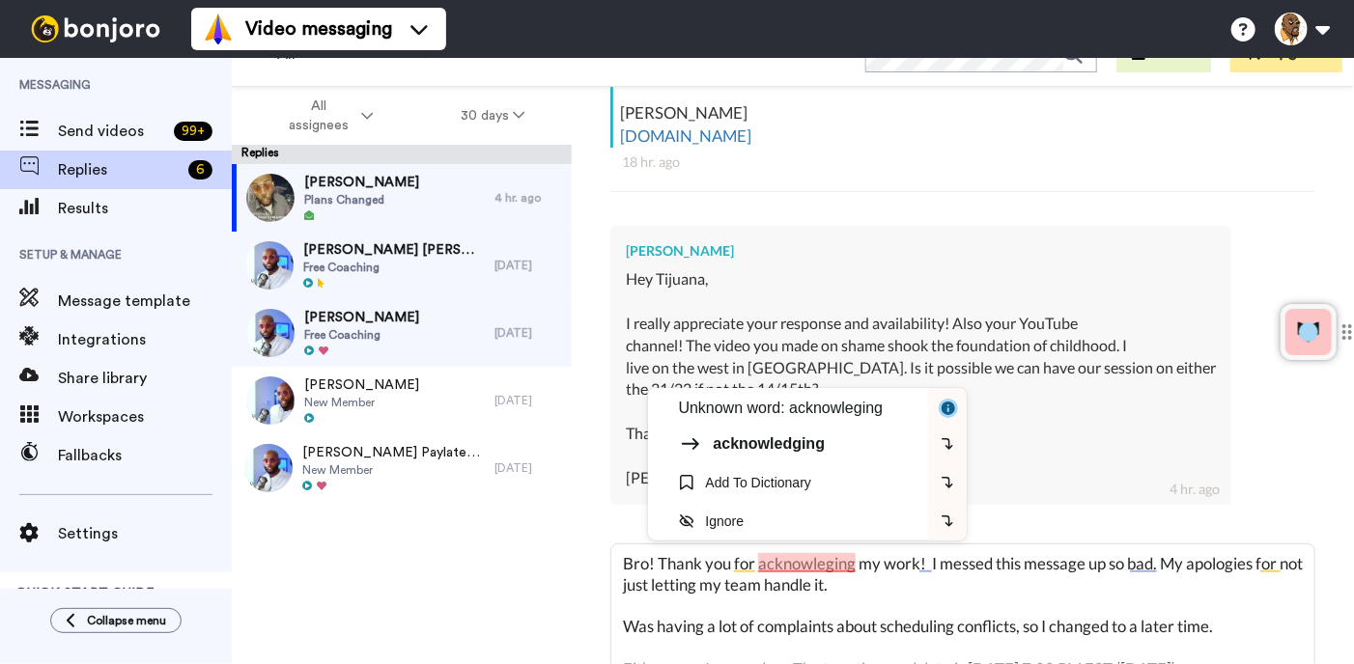
click at [813, 455] on div "acknowledging" at bounding box center [799, 444] width 241 height 23
type textarea "x"
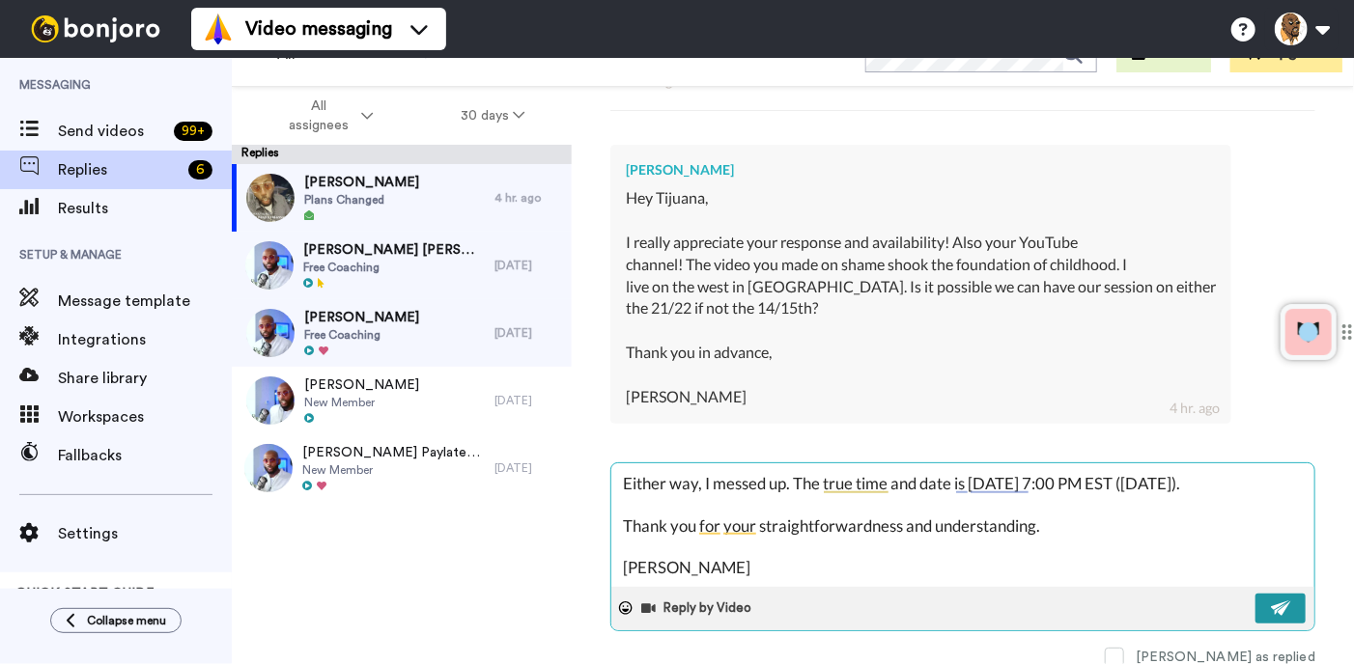
type textarea "Bro! Thank you for acknowledging my work! I messed this message up so bad. My a…"
click at [1276, 611] on img at bounding box center [1281, 608] width 21 height 15
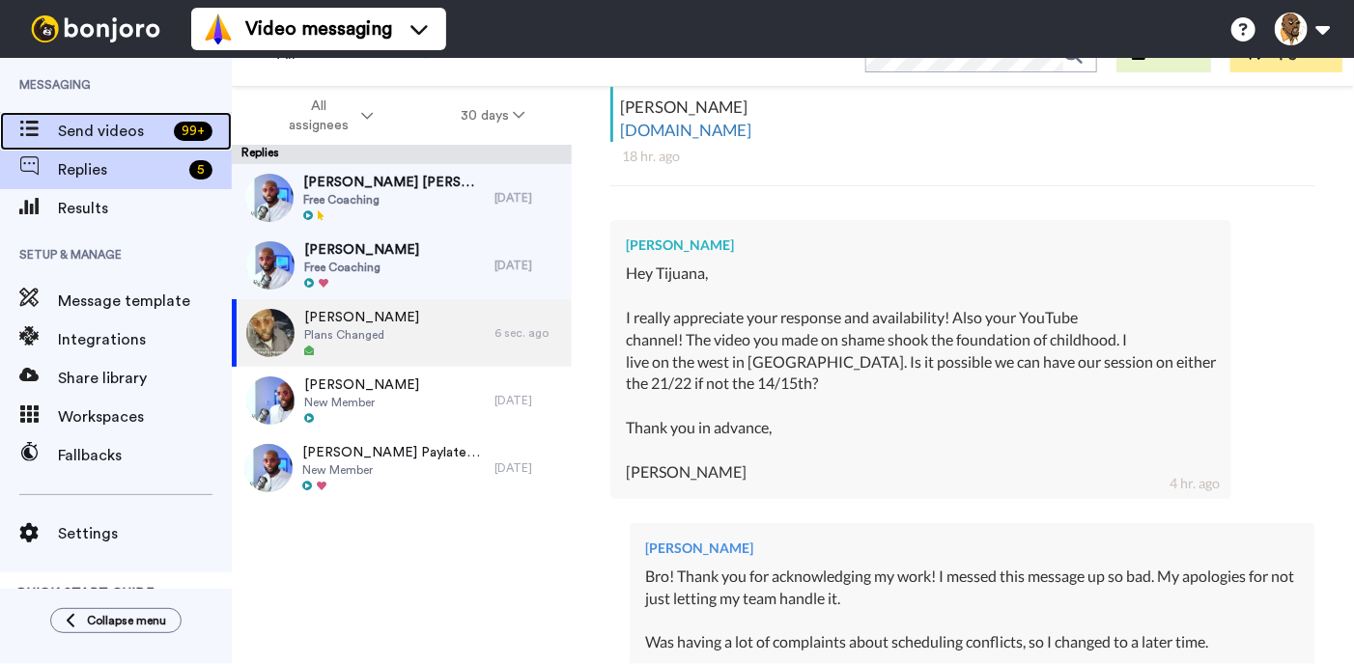
type textarea "x"
click at [115, 127] on span "Send videos" at bounding box center [112, 131] width 108 height 23
